Goal: Find specific page/section: Find specific page/section

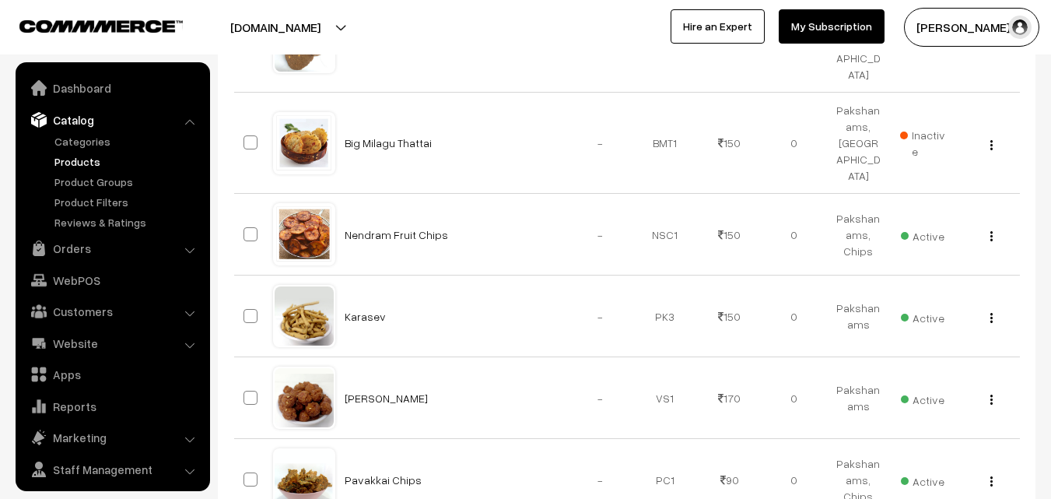
scroll to position [3333, 0]
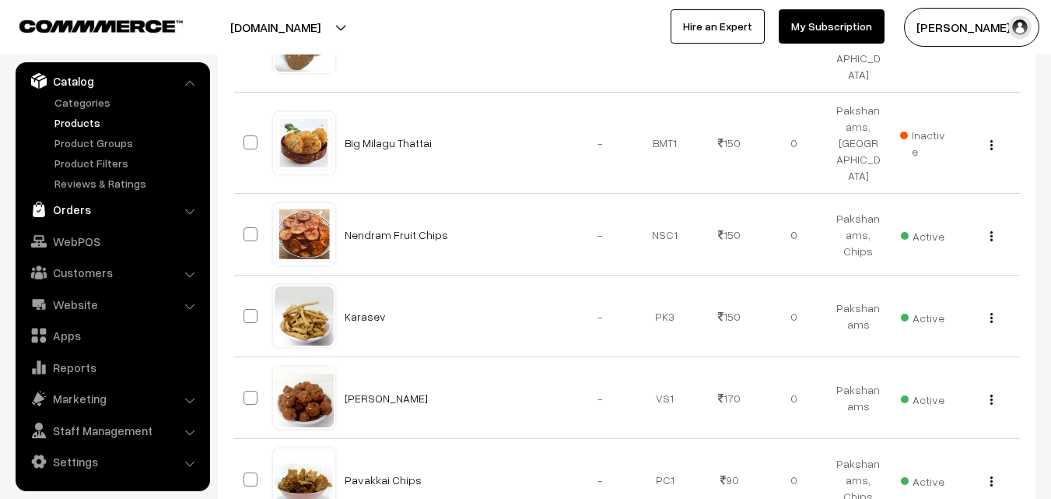
click at [69, 202] on link "Orders" at bounding box center [111, 209] width 185 height 28
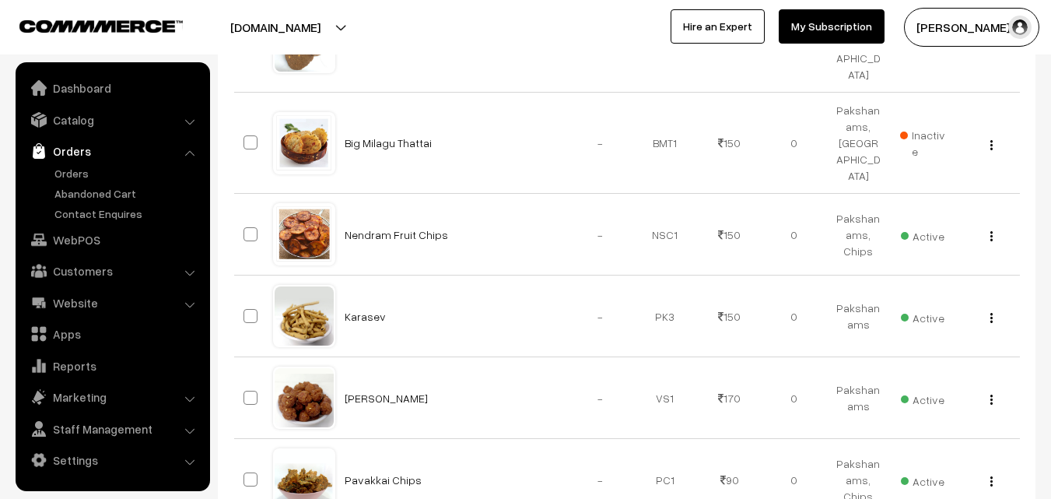
scroll to position [0, 0]
click at [81, 173] on link "Orders" at bounding box center [128, 173] width 154 height 16
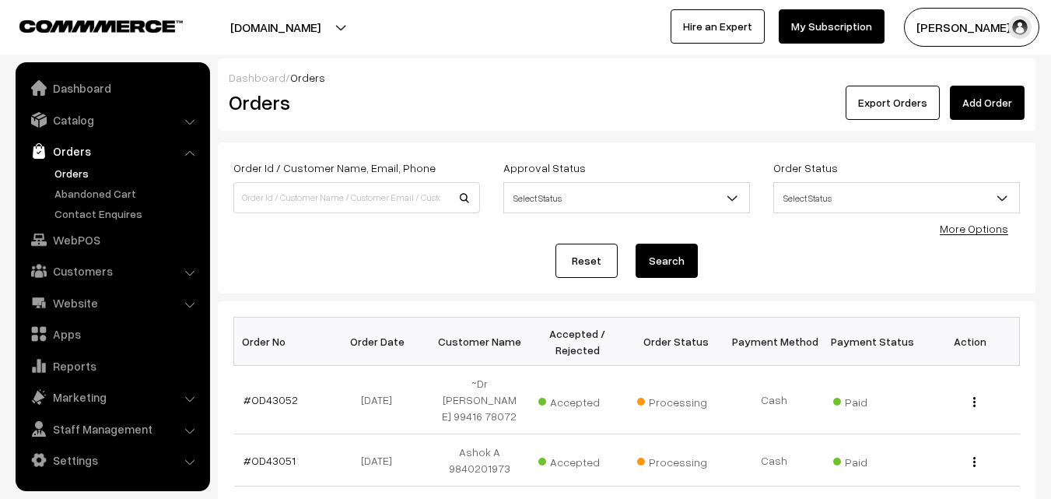
scroll to position [156, 0]
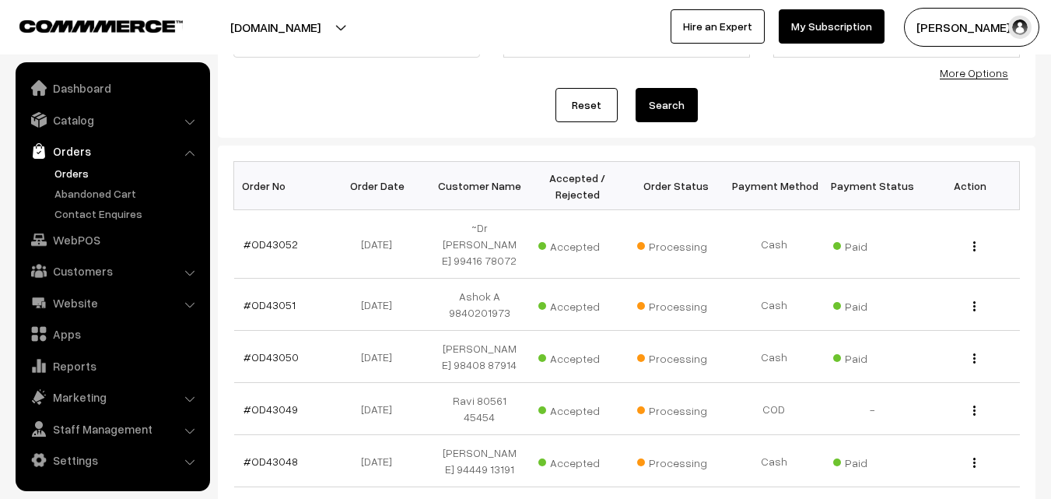
click at [87, 173] on link "Orders" at bounding box center [128, 173] width 154 height 16
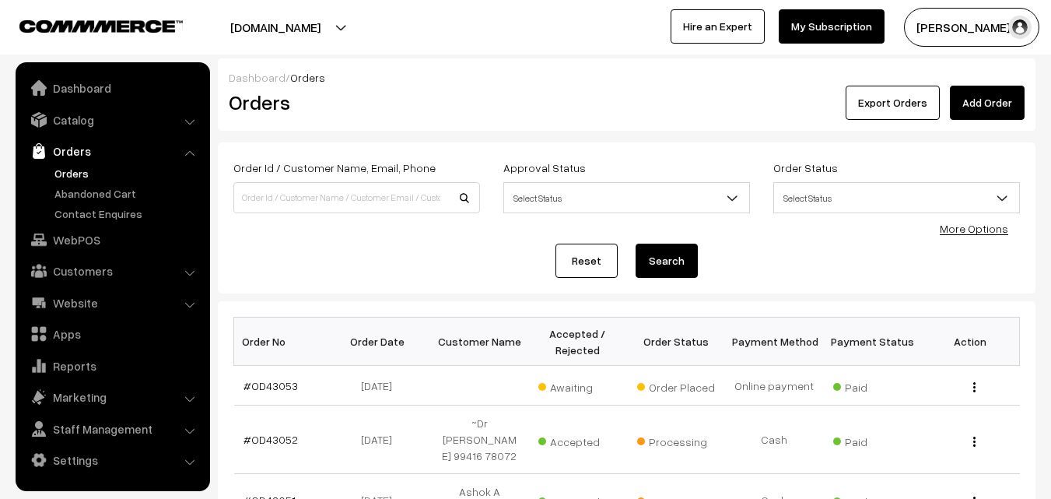
click at [65, 173] on link "Orders" at bounding box center [128, 173] width 154 height 16
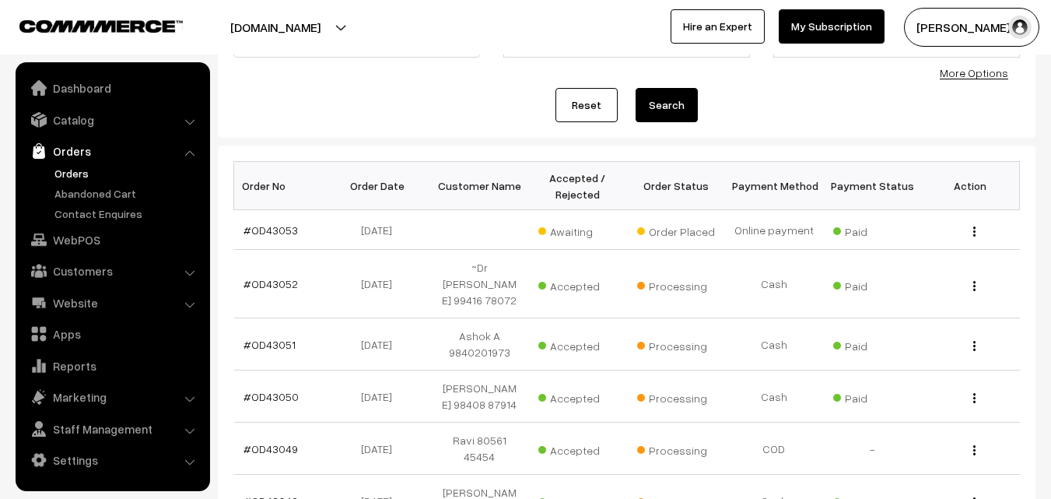
scroll to position [156, 0]
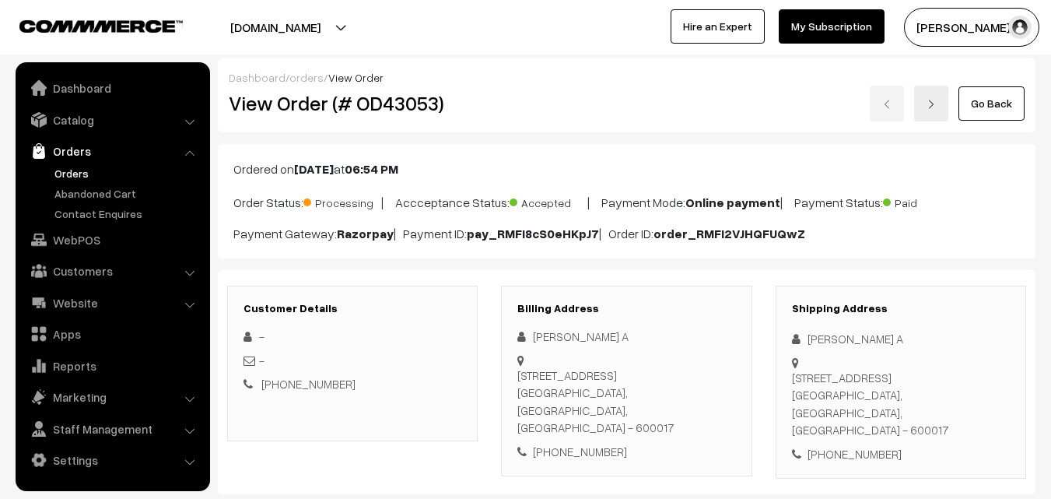
click at [956, 107] on div "Go Back" at bounding box center [763, 104] width 523 height 36
click at [974, 97] on link "Go Back" at bounding box center [992, 103] width 66 height 34
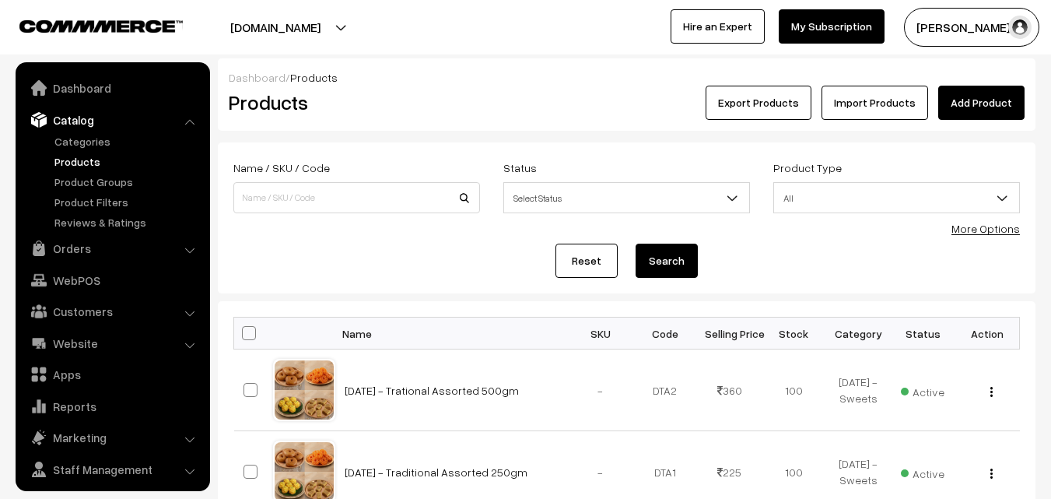
scroll to position [39, 0]
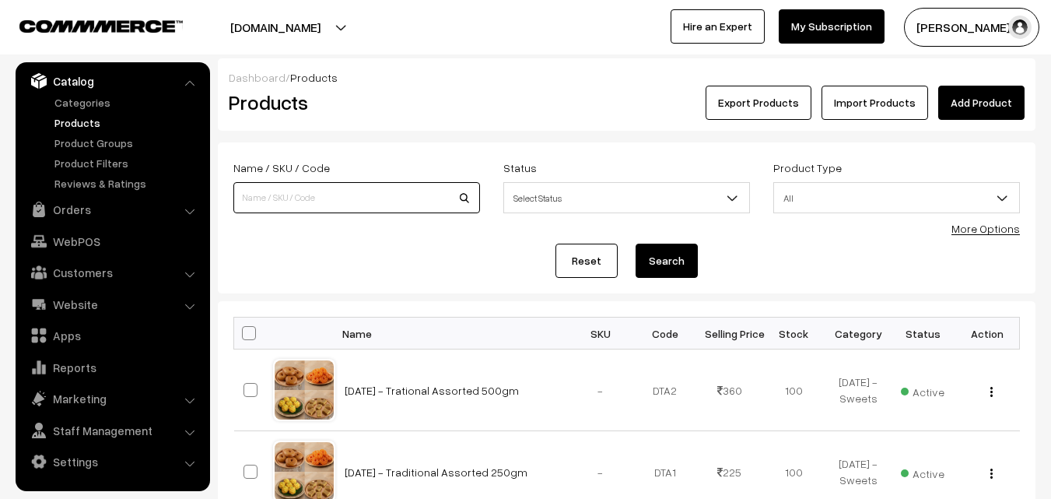
click at [291, 197] on input at bounding box center [356, 197] width 247 height 31
type input "legiyam"
click at [636, 244] on button "Search" at bounding box center [667, 261] width 62 height 34
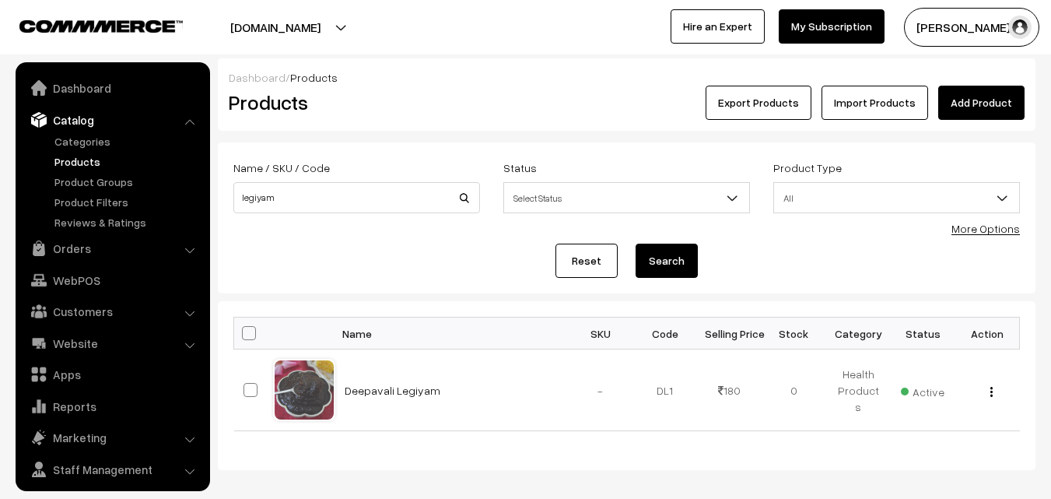
scroll to position [39, 0]
